Goal: Transaction & Acquisition: Purchase product/service

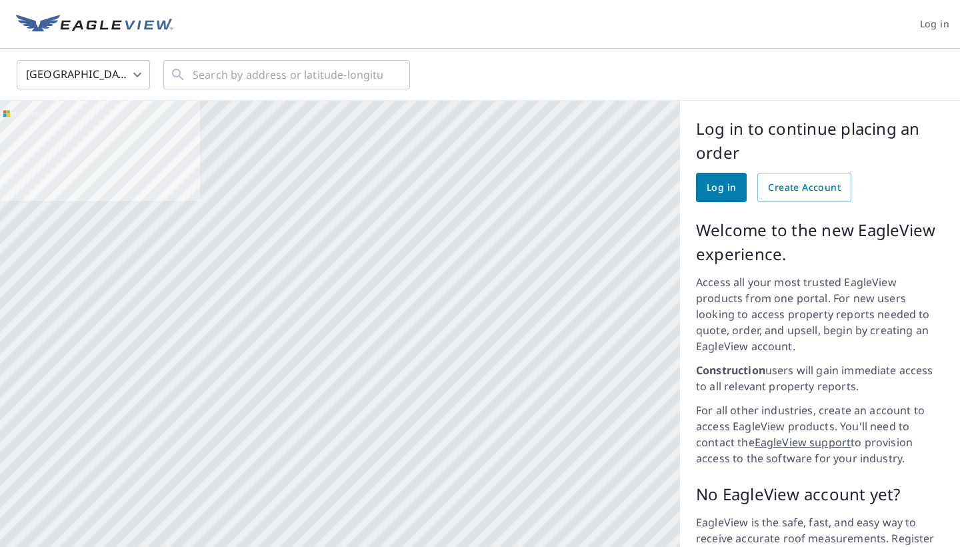
click at [717, 187] on span "Log in" at bounding box center [721, 187] width 29 height 17
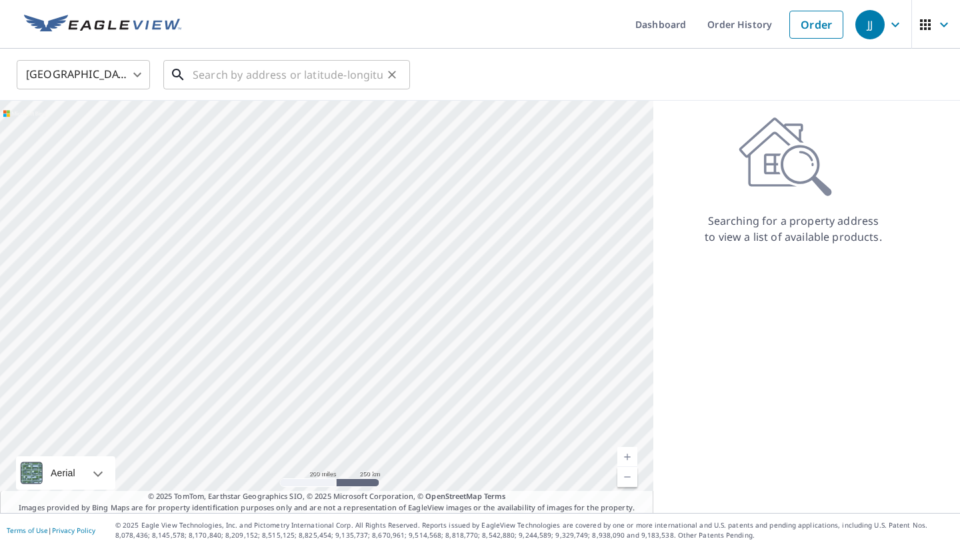
click at [231, 77] on input "text" at bounding box center [288, 74] width 190 height 37
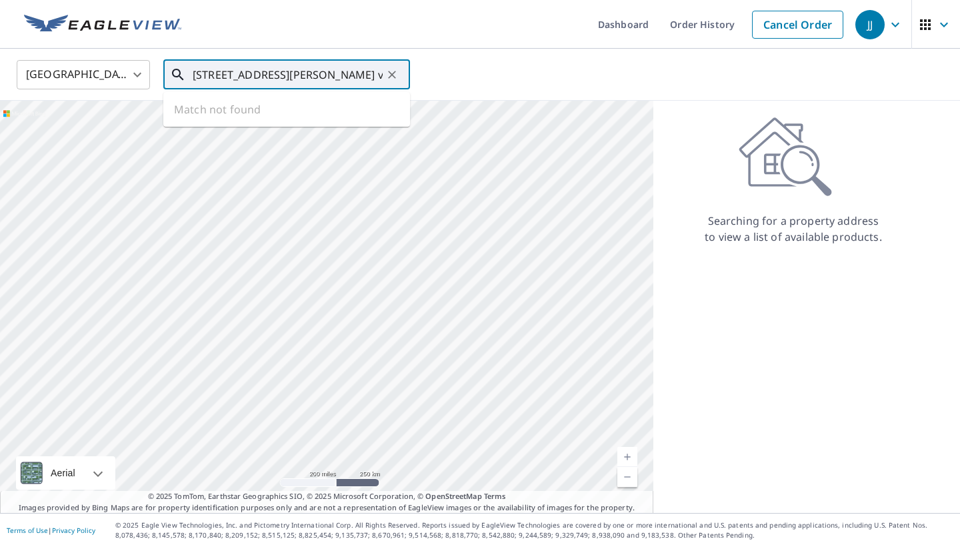
type input "[STREET_ADDRESS][PERSON_NAME] victor [US_STATE]"
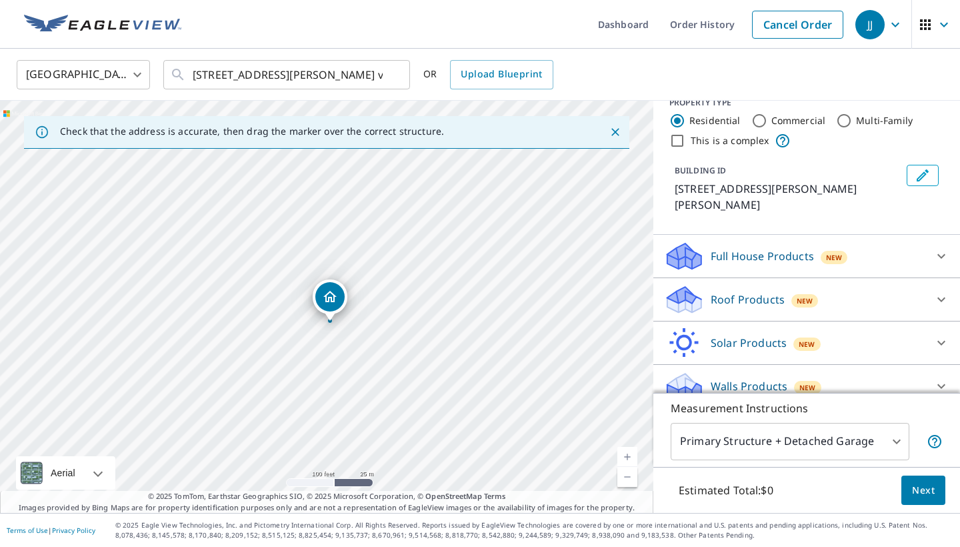
scroll to position [19, 0]
click at [939, 298] on icon at bounding box center [942, 300] width 8 height 5
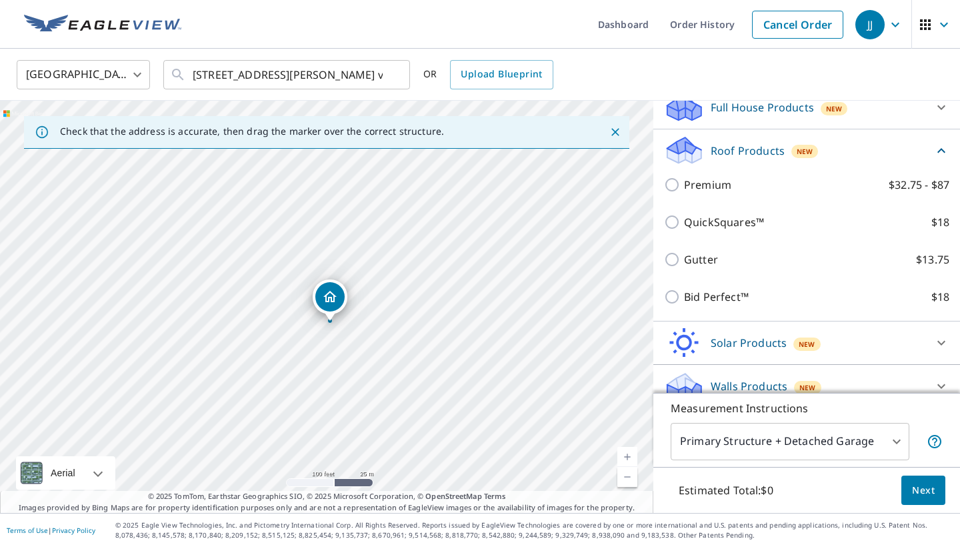
scroll to position [168, 0]
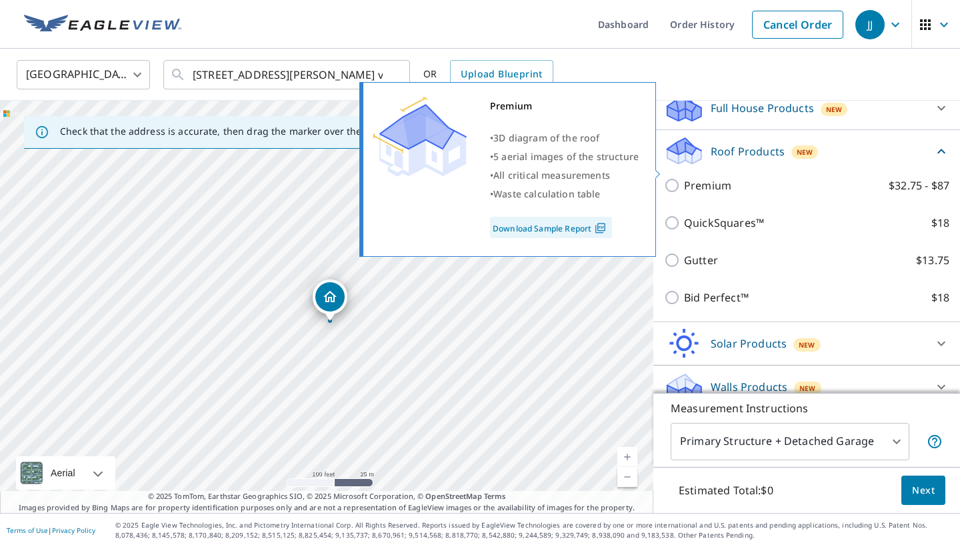
click at [674, 177] on input "Premium $32.75 - $87" at bounding box center [674, 185] width 20 height 16
checkbox input "true"
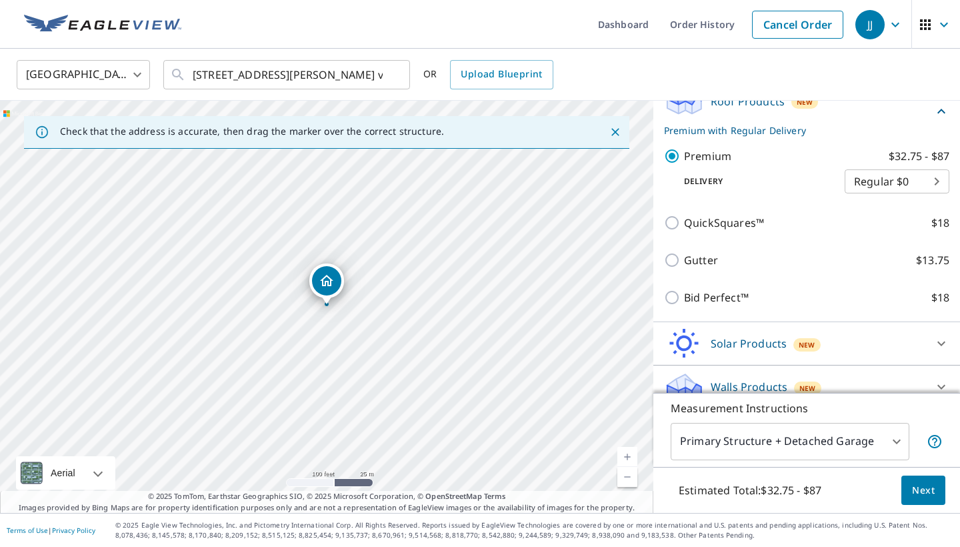
scroll to position [0, 0]
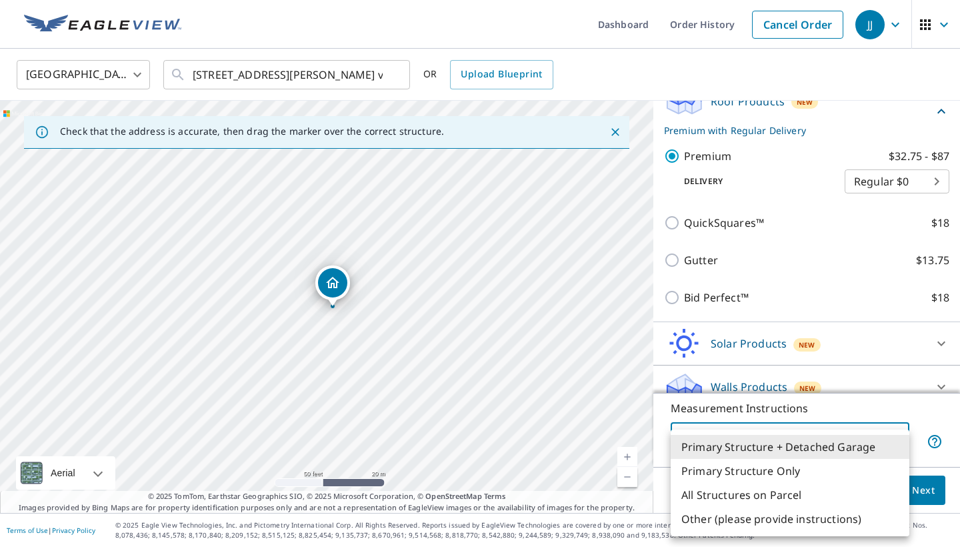
click at [843, 442] on body "JJ JJ Dashboard Order History Cancel Order JJ United States [GEOGRAPHIC_DATA] ​…" at bounding box center [480, 273] width 960 height 547
click at [789, 473] on li "Primary Structure Only" at bounding box center [790, 471] width 239 height 24
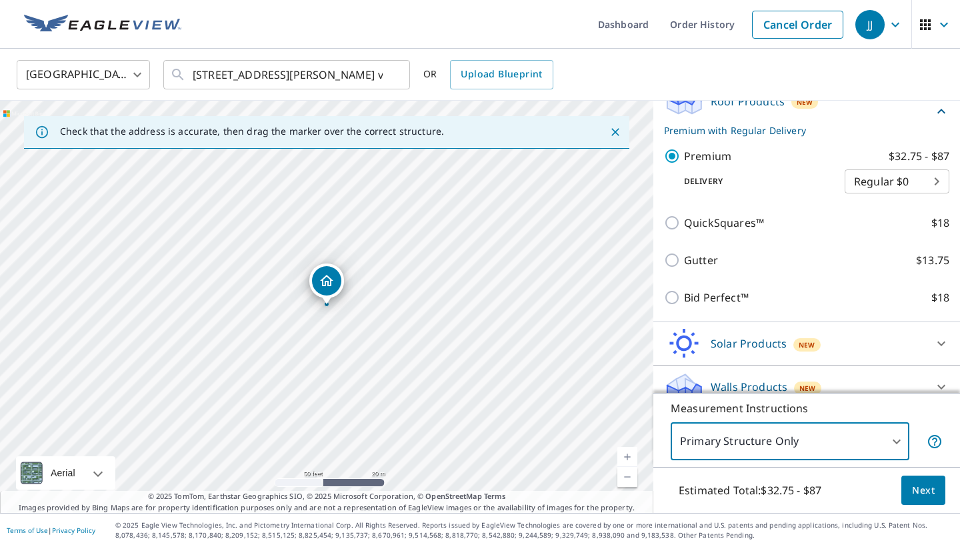
click at [794, 444] on body "JJ JJ Dashboard Order History Cancel Order JJ United States [GEOGRAPHIC_DATA] ​…" at bounding box center [480, 273] width 960 height 547
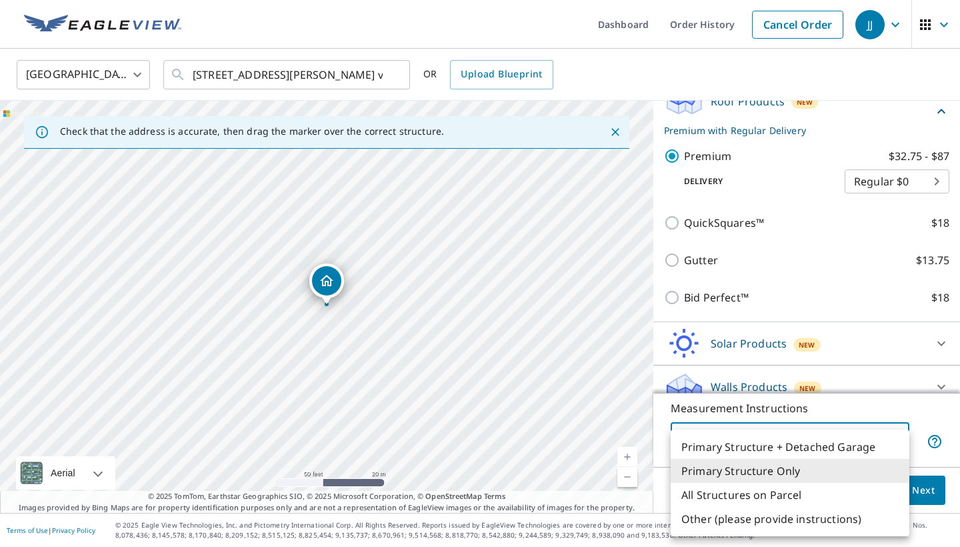
click at [793, 445] on li "Primary Structure + Detached Garage" at bounding box center [790, 447] width 239 height 24
type input "1"
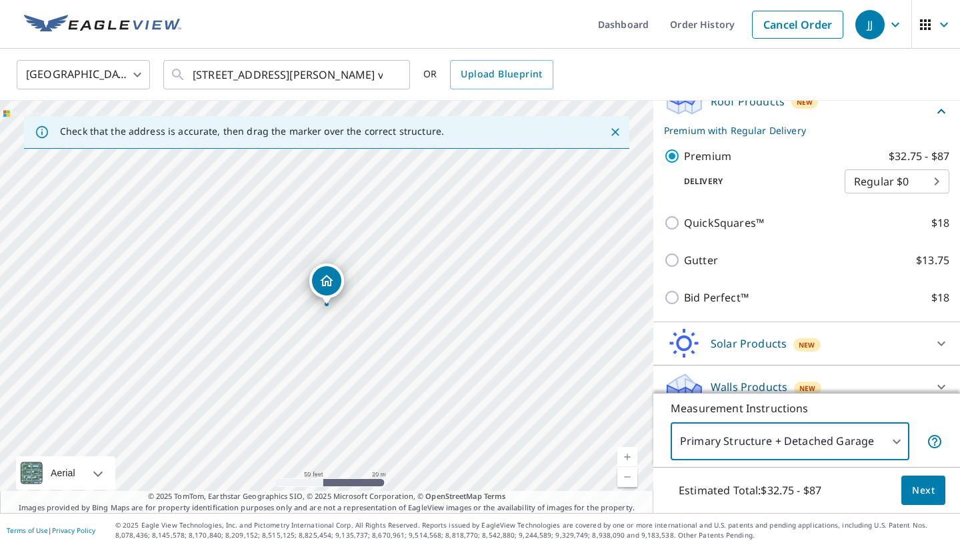
click at [932, 489] on span "Next" at bounding box center [923, 490] width 23 height 17
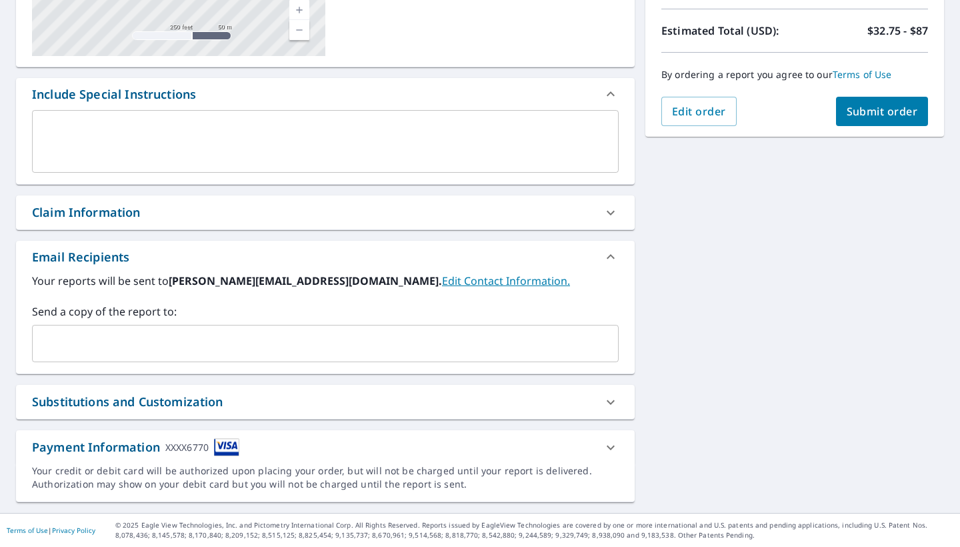
scroll to position [63, 0]
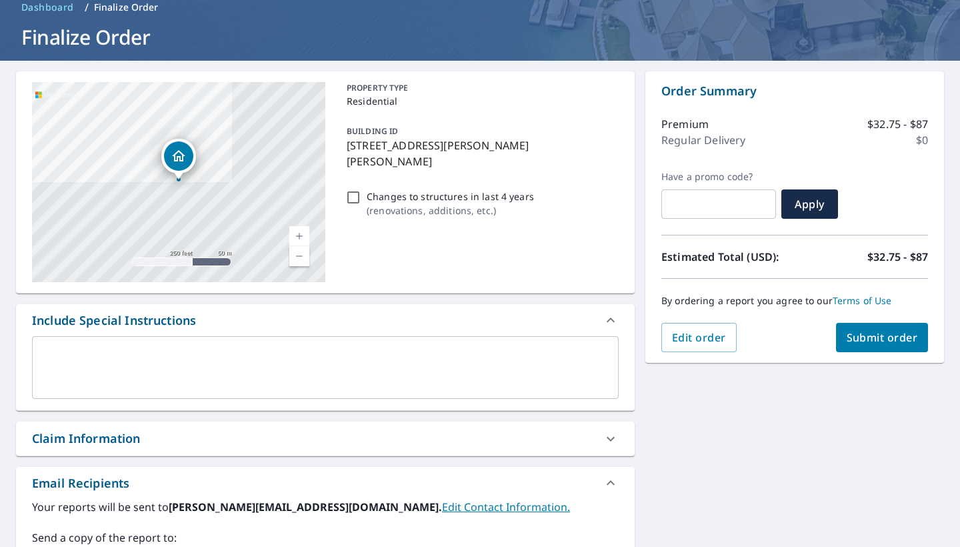
click at [883, 342] on span "Submit order" at bounding box center [882, 337] width 71 height 15
